Goal: Transaction & Acquisition: Purchase product/service

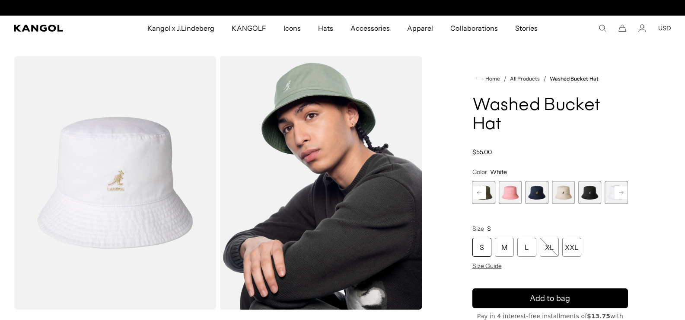
scroll to position [0, 178]
